Goal: Transaction & Acquisition: Subscribe to service/newsletter

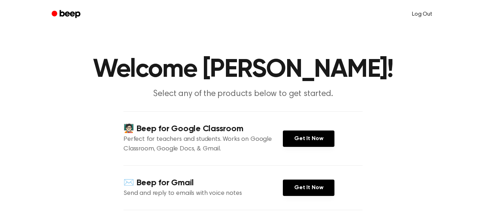
click at [413, 10] on link "Log Out" at bounding box center [422, 14] width 35 height 17
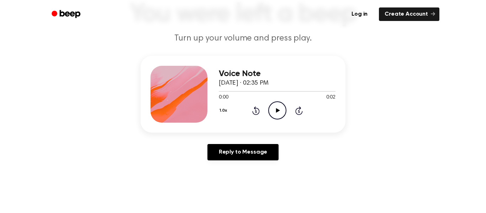
scroll to position [57, 0]
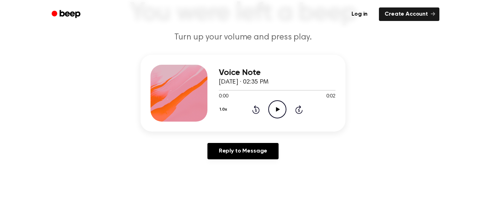
click at [283, 108] on icon "Play Audio" at bounding box center [277, 109] width 18 height 18
click at [368, 14] on link "Log in" at bounding box center [360, 14] width 30 height 16
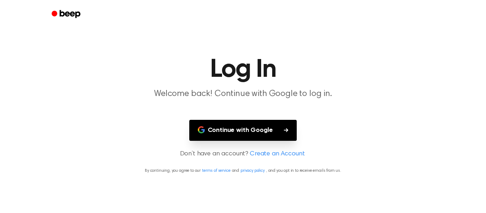
click at [271, 131] on button "Continue with Google" at bounding box center [243, 130] width 108 height 21
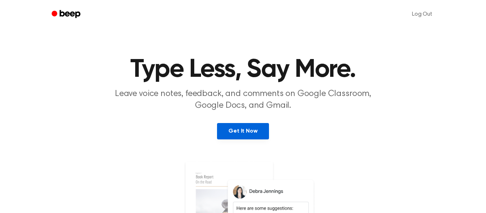
click at [247, 133] on link "Get It Now" at bounding box center [243, 131] width 52 height 16
